Goal: Information Seeking & Learning: Check status

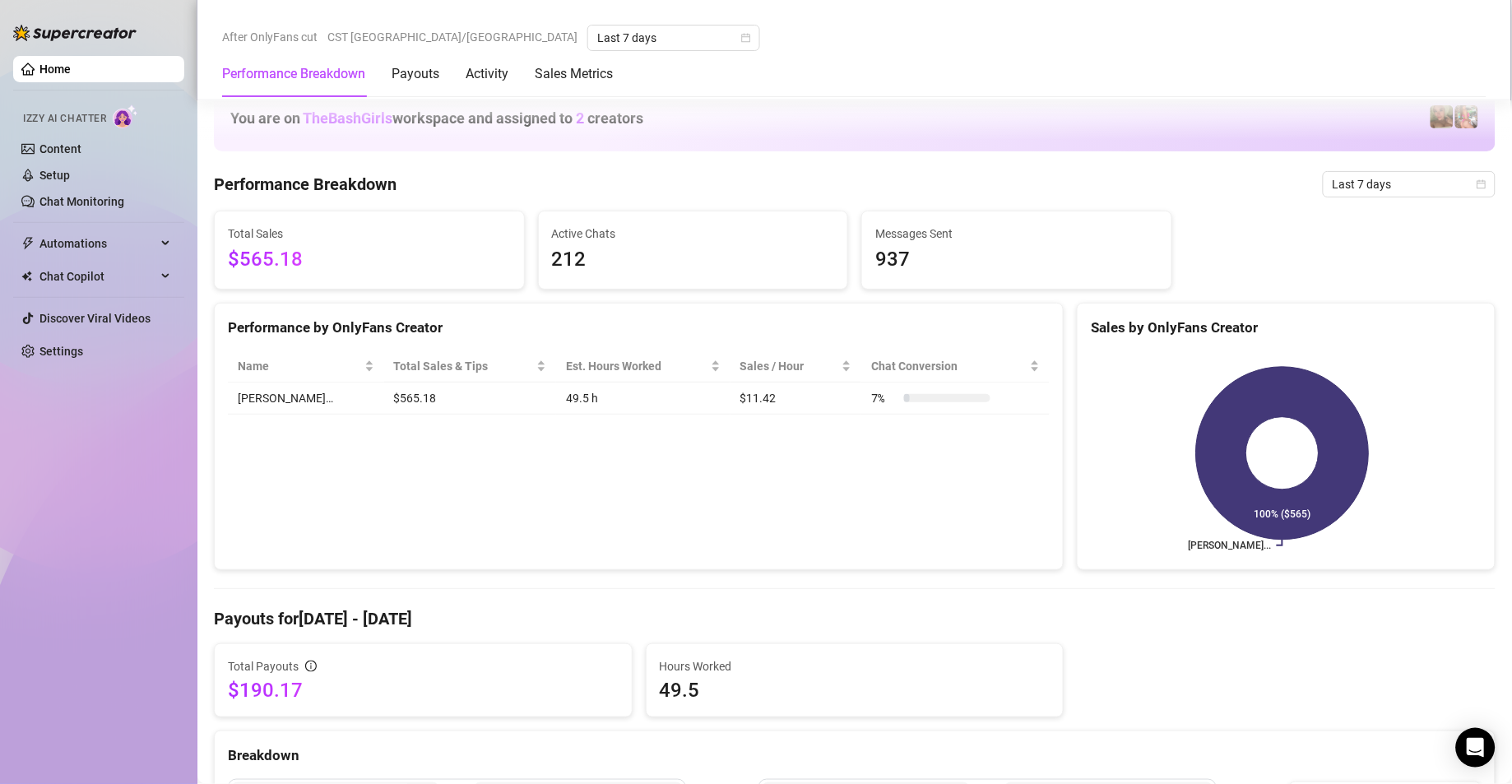
scroll to position [841, 0]
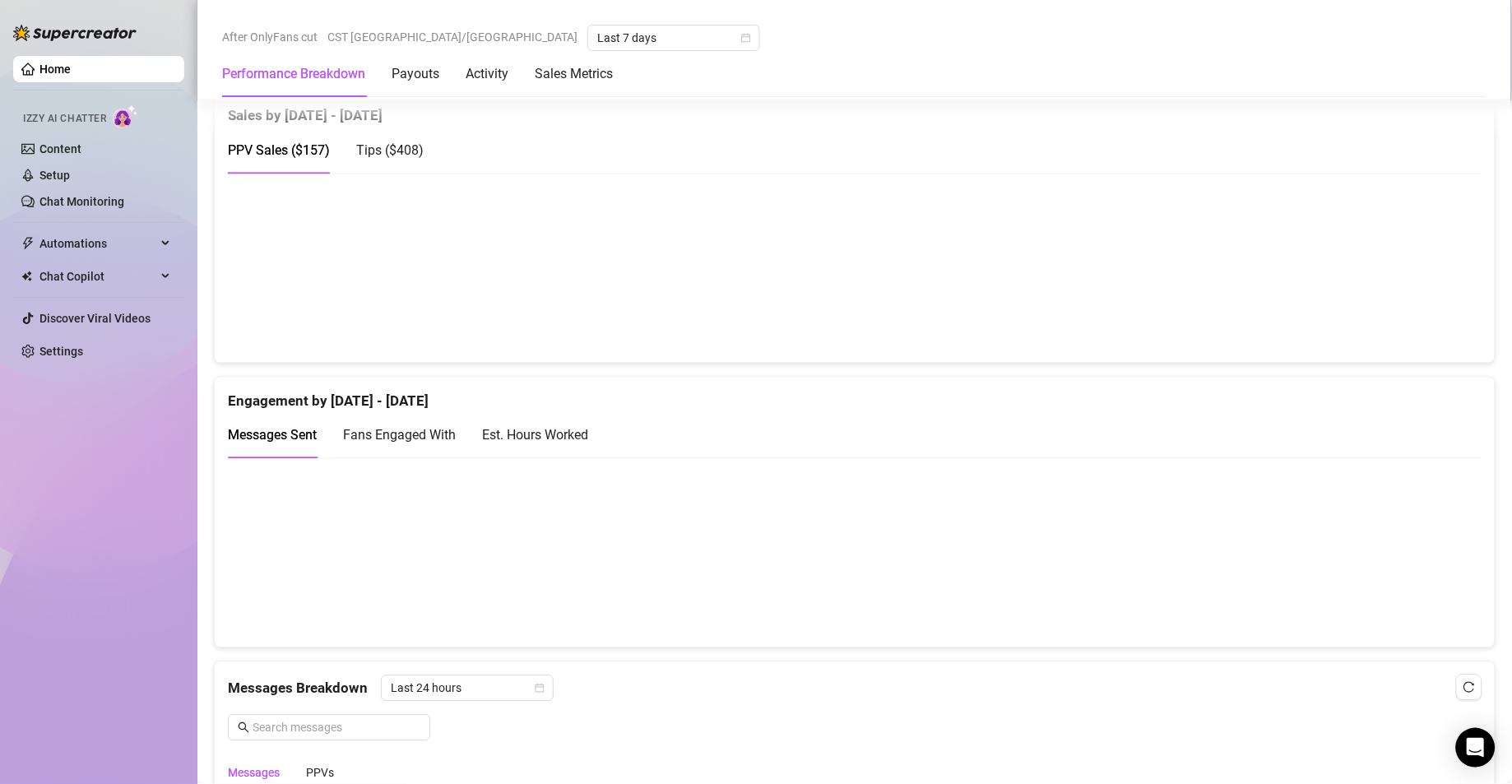
scroll to position [882, 0]
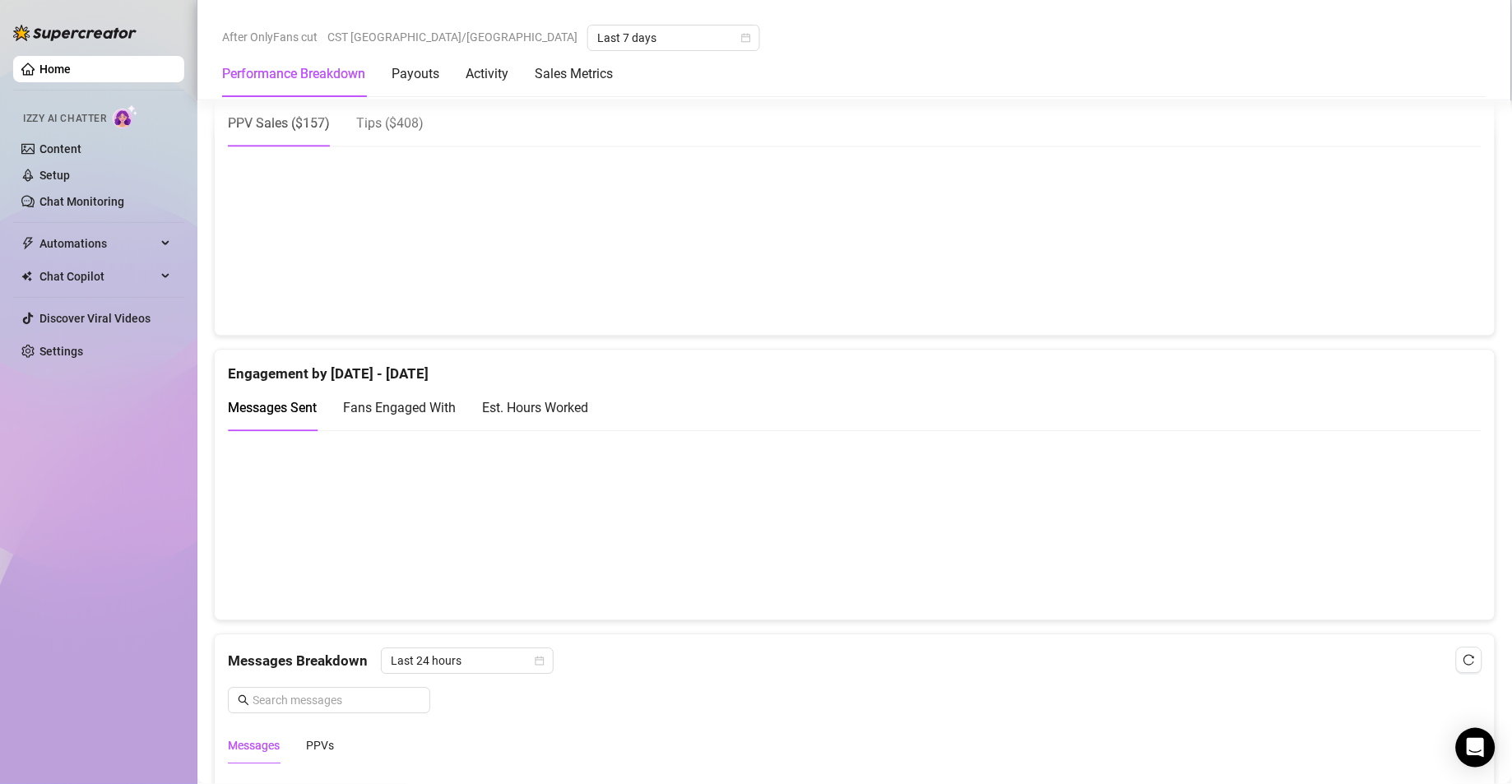
click at [542, 416] on div "Est. Hours Worked" at bounding box center [535, 407] width 106 height 20
click at [1236, 536] on canvas at bounding box center [844, 525] width 1233 height 164
click at [1087, 531] on canvas at bounding box center [844, 525] width 1233 height 164
click at [1237, 547] on canvas at bounding box center [844, 525] width 1233 height 164
